Goal: Transaction & Acquisition: Purchase product/service

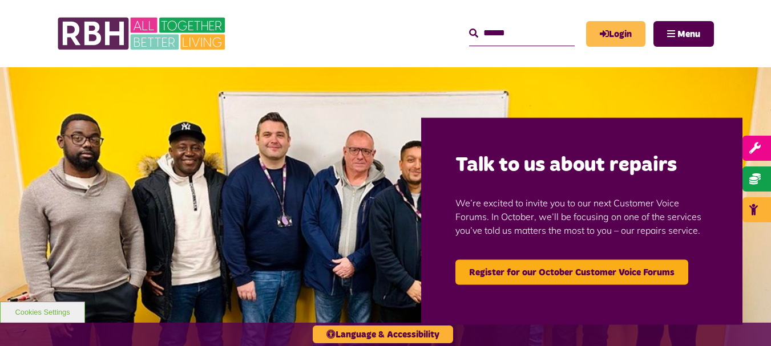
drag, startPoint x: 0, startPoint y: 0, endPoint x: 625, endPoint y: 29, distance: 626.1
click at [625, 29] on link "Login" at bounding box center [615, 34] width 59 height 26
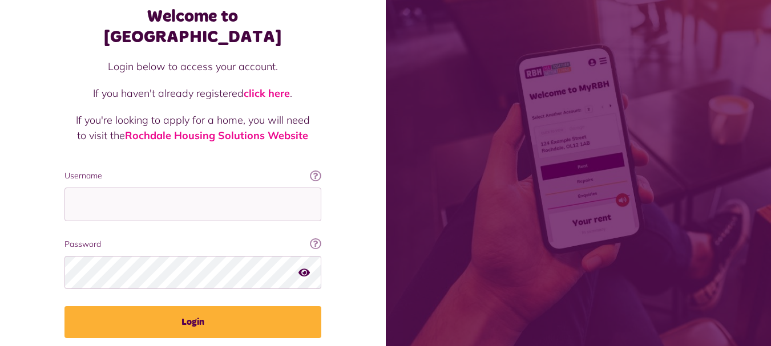
scroll to position [92, 0]
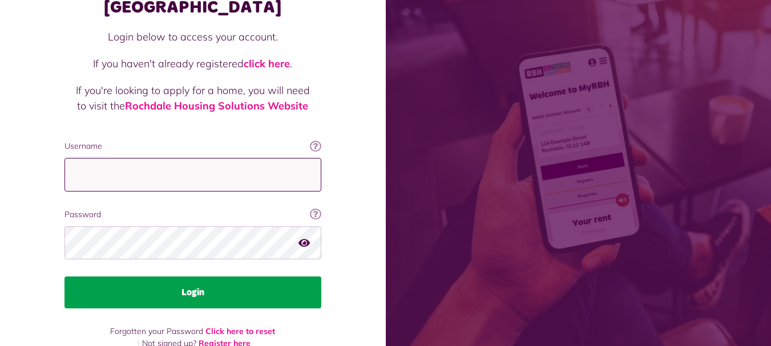
type input "**********"
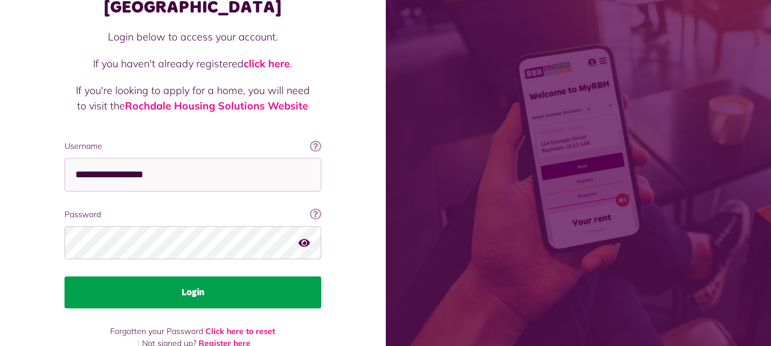
click at [174, 277] on button "Login" at bounding box center [192, 293] width 257 height 32
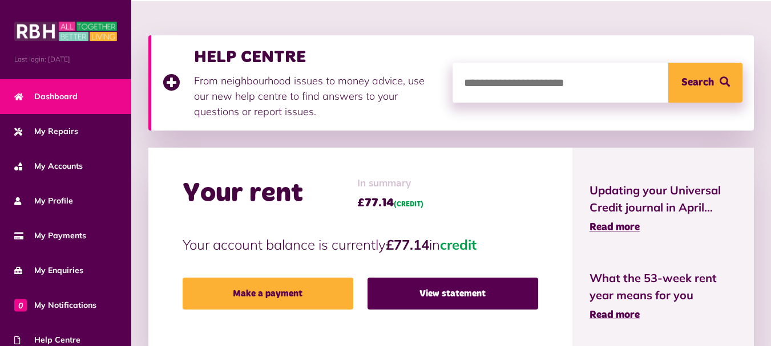
scroll to position [285, 0]
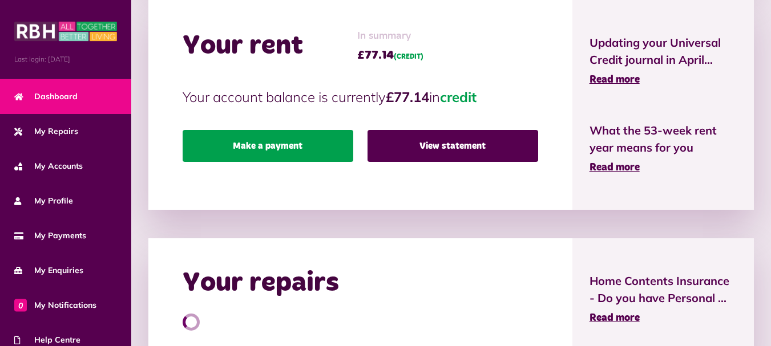
click at [288, 150] on link "Make a payment" at bounding box center [268, 146] width 171 height 32
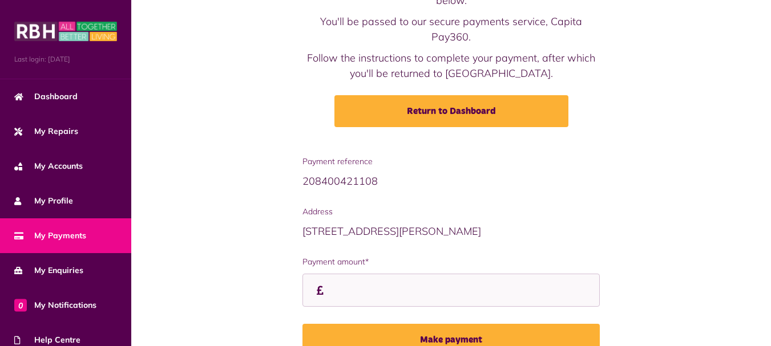
scroll to position [154, 0]
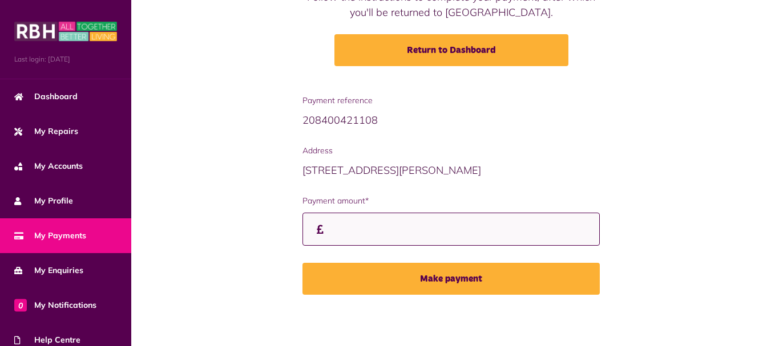
click at [337, 238] on input "Payment amount*" at bounding box center [450, 230] width 297 height 34
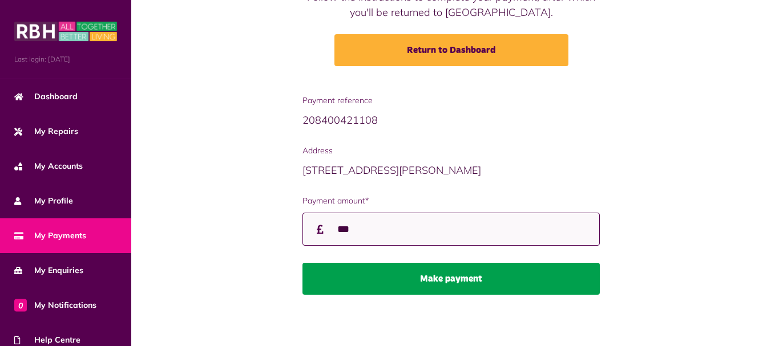
type input "***"
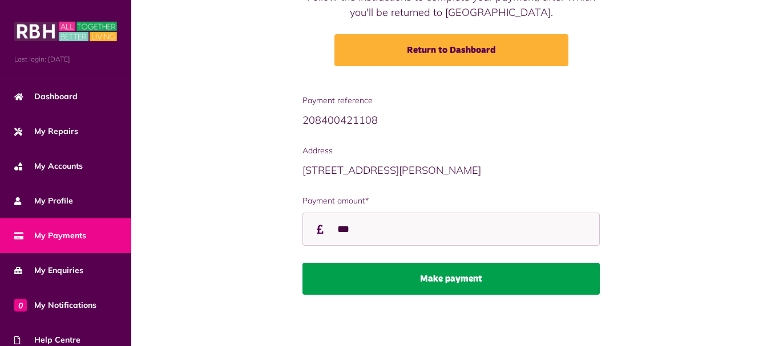
click at [454, 278] on button "Make payment" at bounding box center [450, 279] width 297 height 32
